Goal: Check status: Check status

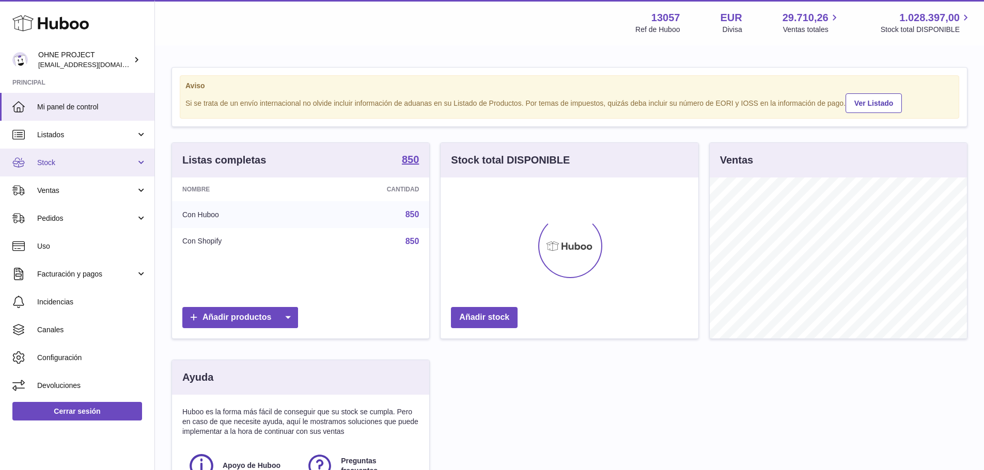
scroll to position [161, 258]
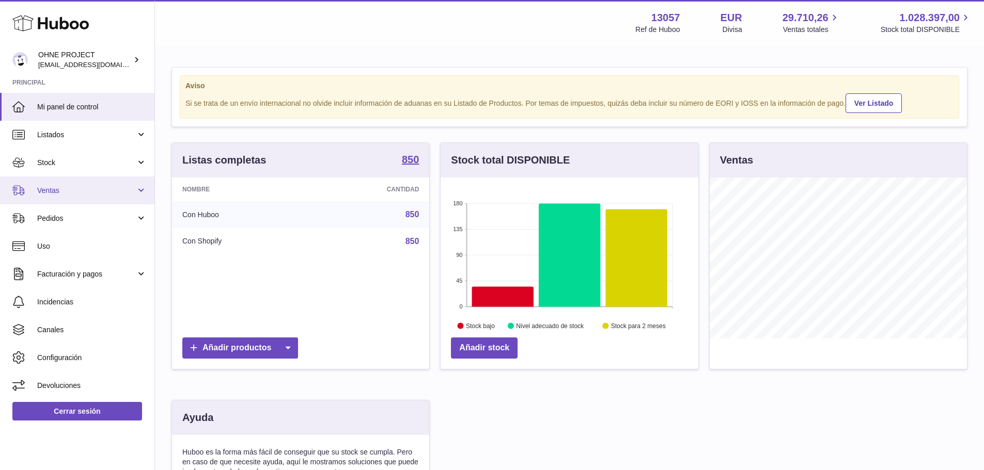
click at [58, 193] on span "Ventas" at bounding box center [86, 191] width 99 height 10
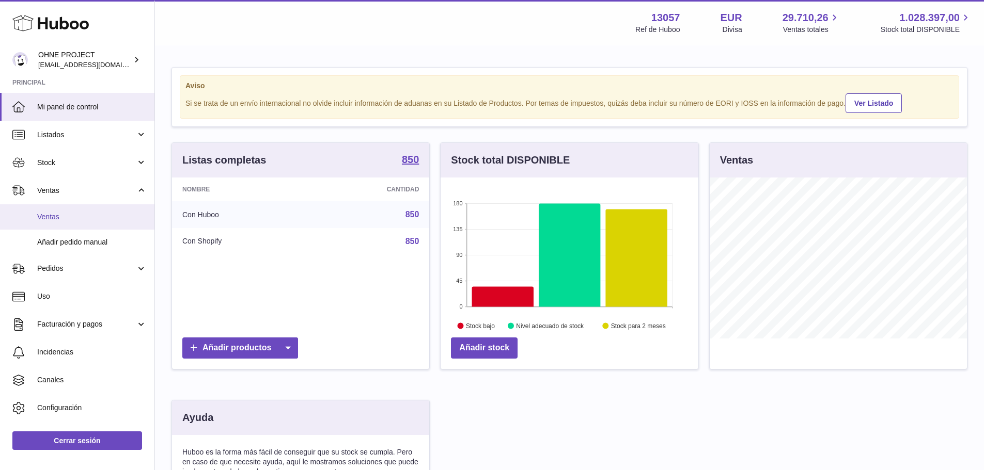
click at [57, 213] on span "Ventas" at bounding box center [91, 217] width 109 height 10
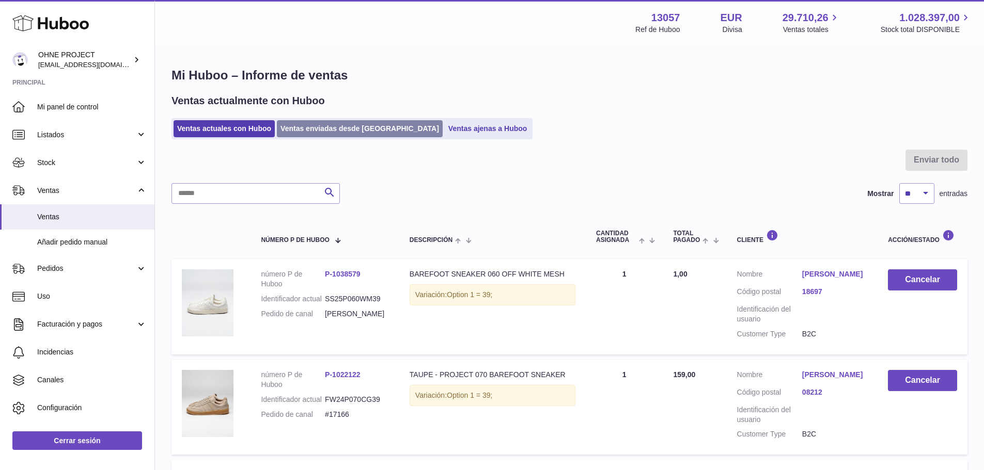
click at [302, 127] on link "Ventas enviadas desde [GEOGRAPHIC_DATA]" at bounding box center [360, 128] width 166 height 17
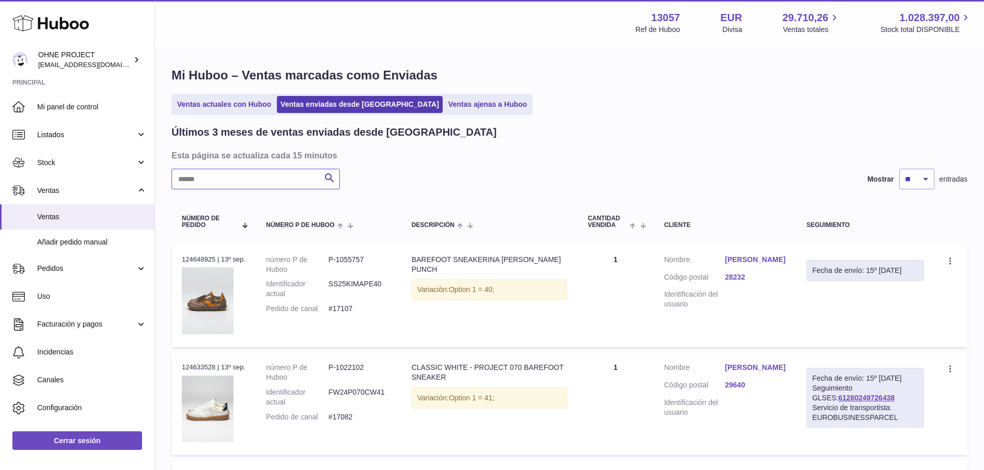
click at [250, 188] on input "text" at bounding box center [255, 179] width 168 height 21
paste input "*****"
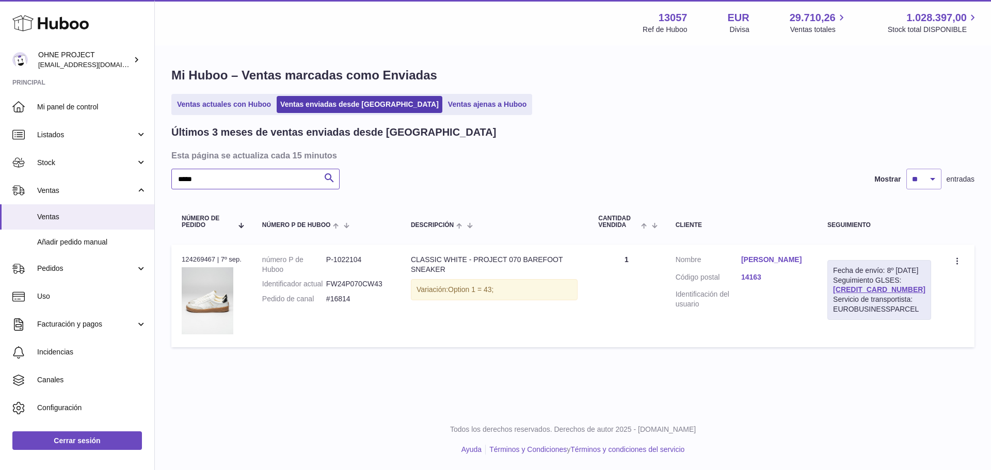
type input "*****"
drag, startPoint x: 904, startPoint y: 303, endPoint x: 836, endPoint y: 303, distance: 68.7
click at [836, 303] on td "Fecha de envío: 8º sep. 2025 Seguimiento GLSES: 61280248627311 Servicio de tran…" at bounding box center [879, 296] width 124 height 103
copy link "61280248627311"
click at [860, 294] on link "61280248627311" at bounding box center [879, 290] width 92 height 8
